Goal: Navigation & Orientation: Go to known website

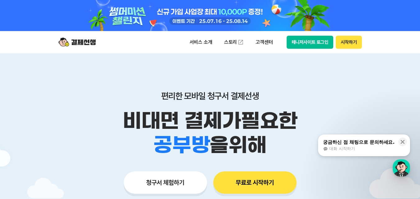
click at [308, 40] on button "매니저사이트 로그인" at bounding box center [309, 42] width 47 height 13
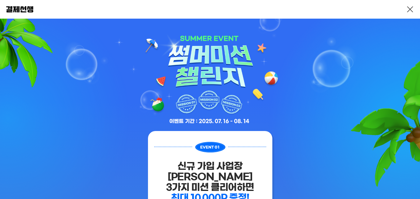
click at [410, 11] on link at bounding box center [409, 9] width 7 height 7
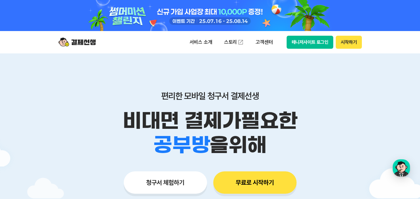
click at [312, 43] on button "매니저사이트 로그인" at bounding box center [309, 42] width 47 height 13
